Goal: Navigation & Orientation: Find specific page/section

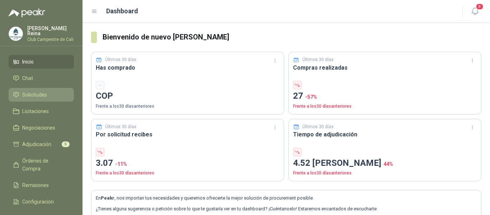
click at [45, 93] on span "Solicitudes" at bounding box center [34, 95] width 25 height 8
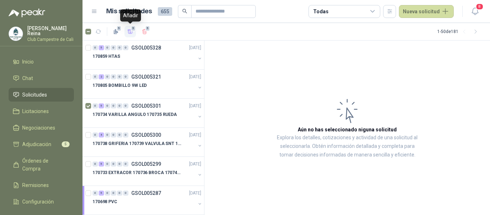
click at [130, 31] on icon "button" at bounding box center [130, 32] width 6 height 6
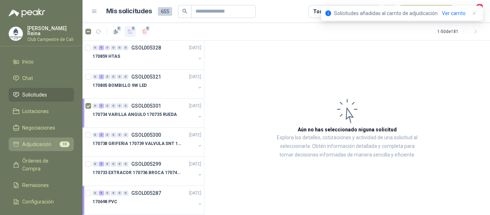
click at [46, 143] on span "Adjudicación" at bounding box center [36, 144] width 29 height 8
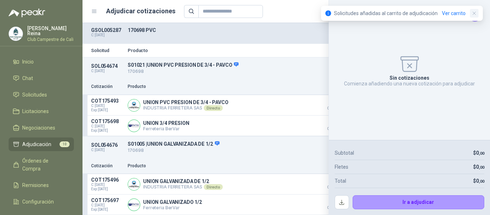
click at [475, 13] on icon "button" at bounding box center [474, 13] width 3 height 3
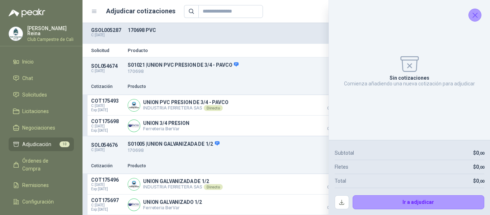
click at [474, 16] on icon "Cerrar" at bounding box center [475, 15] width 5 height 5
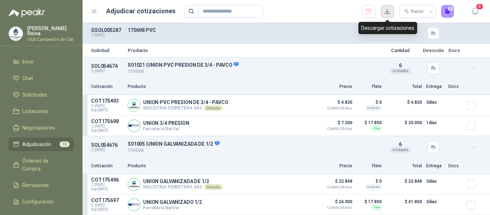
click at [389, 12] on button "button" at bounding box center [387, 11] width 13 height 13
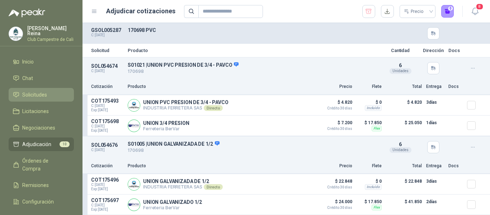
click at [36, 93] on span "Solicitudes" at bounding box center [34, 95] width 25 height 8
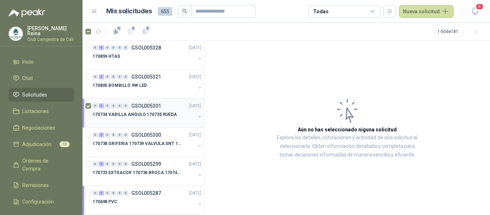
click at [134, 115] on p "170734 VARILLA ANGULO 170735 RUEDA" at bounding box center [135, 114] width 84 height 7
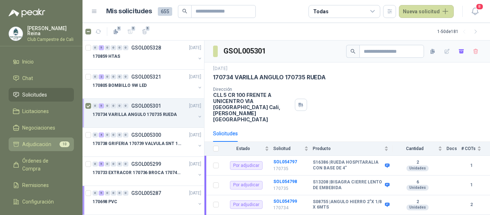
click at [46, 143] on span "Adjudicación" at bounding box center [36, 144] width 29 height 8
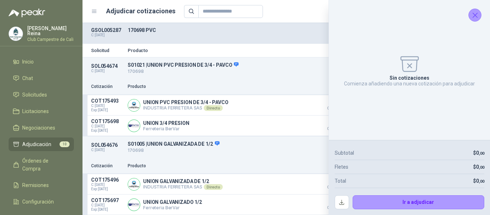
click at [476, 14] on icon "Cerrar" at bounding box center [475, 15] width 9 height 9
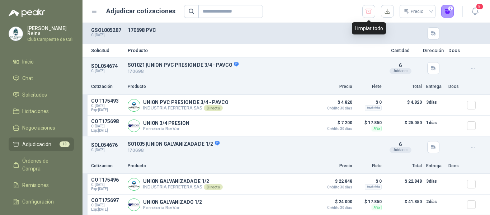
click at [368, 11] on icon "button" at bounding box center [369, 11] width 7 height 7
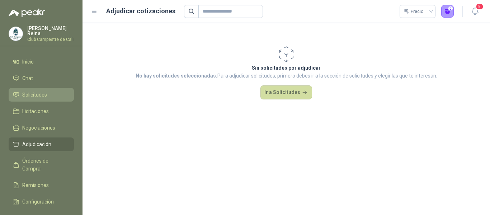
click at [35, 93] on span "Solicitudes" at bounding box center [34, 95] width 25 height 8
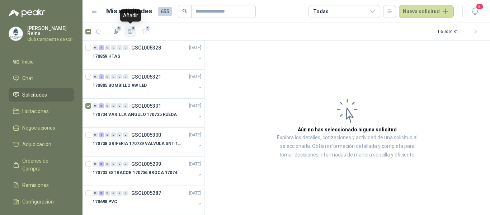
click at [130, 33] on icon "button" at bounding box center [130, 31] width 5 height 4
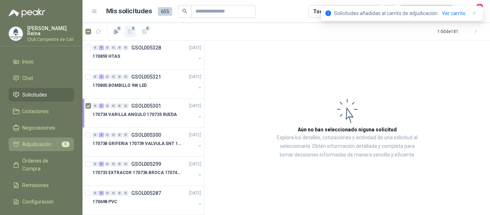
click at [52, 140] on li "Adjudicación 5" at bounding box center [41, 144] width 57 height 8
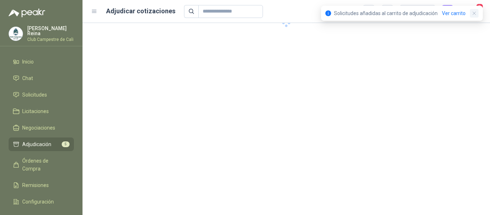
click at [476, 13] on icon "button" at bounding box center [475, 13] width 6 height 6
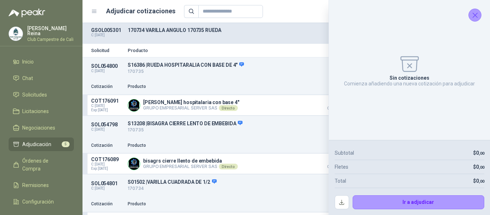
click at [476, 16] on icon "Cerrar" at bounding box center [475, 15] width 5 height 5
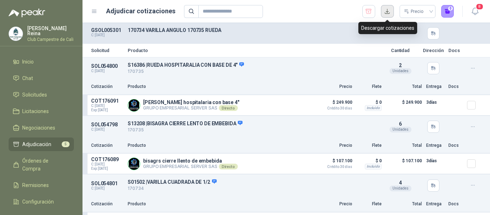
click at [389, 11] on button "button" at bounding box center [387, 11] width 13 height 13
